Goal: Navigation & Orientation: Find specific page/section

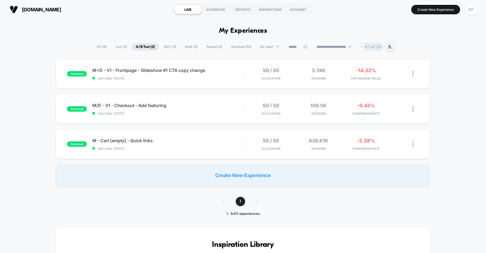
click at [34, 104] on div "published M+D - V1 - Frontpage - Slideshow #1 CTA copy change start date: [DATE…" at bounding box center [243, 122] width 486 height 127
